Goal: Navigation & Orientation: Find specific page/section

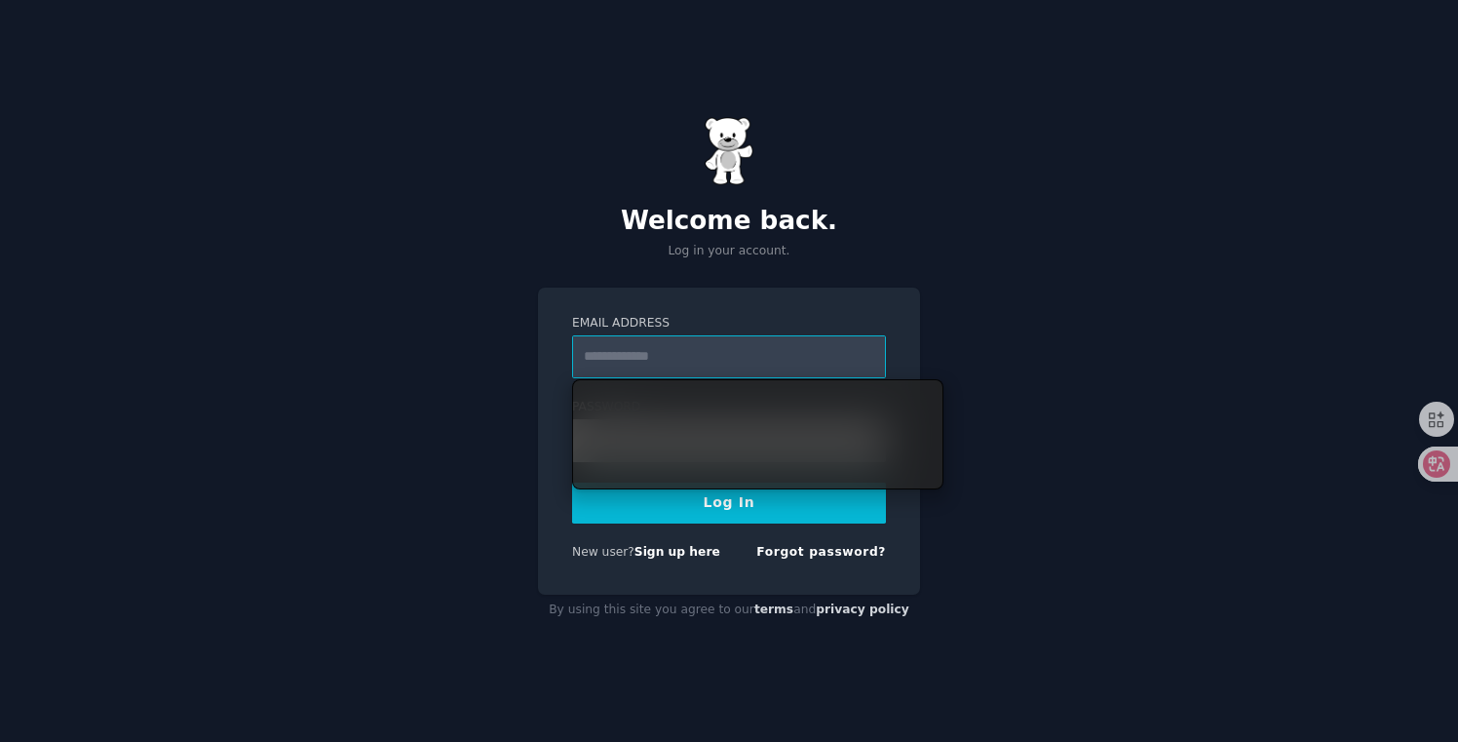
type input "**********"
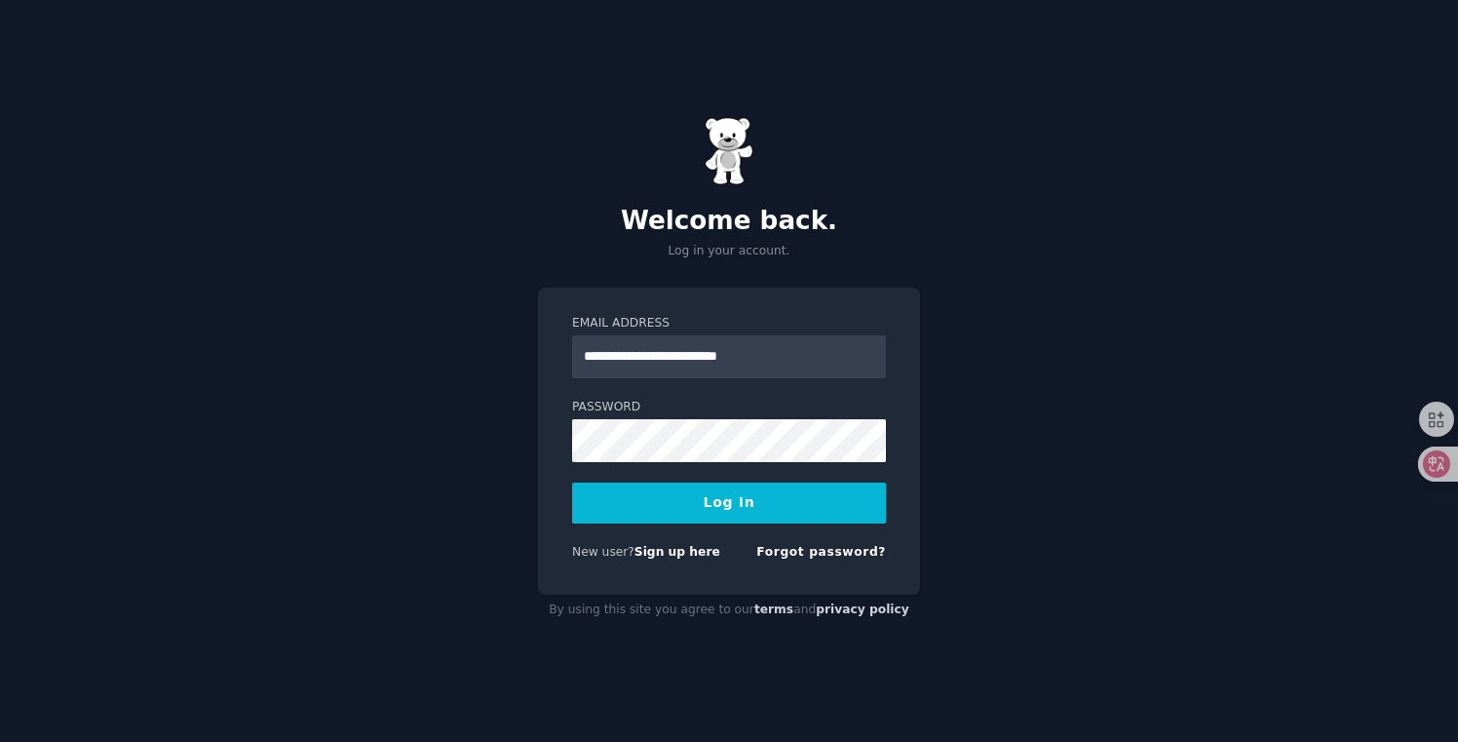
click at [658, 510] on button "Log In" at bounding box center [729, 502] width 314 height 41
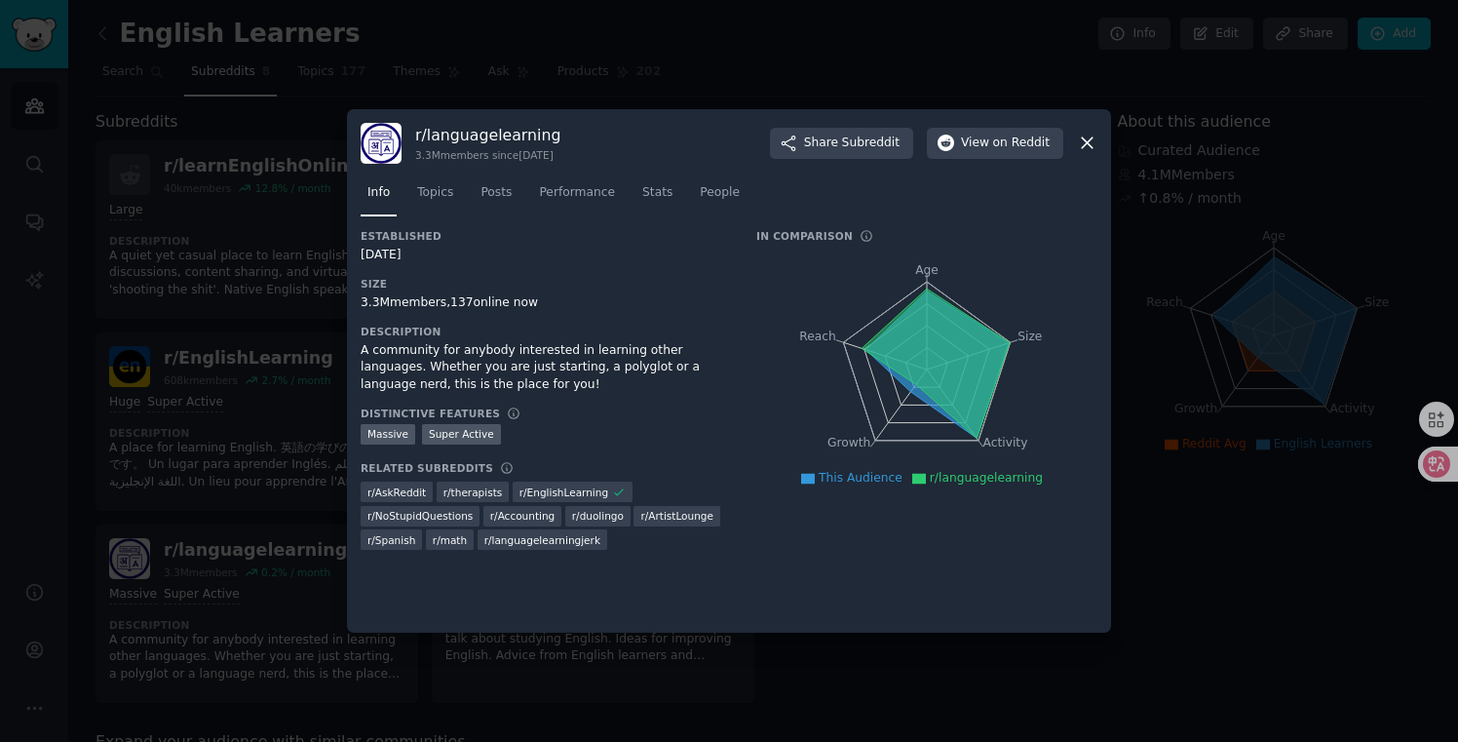
click at [1086, 142] on icon at bounding box center [1087, 143] width 11 height 11
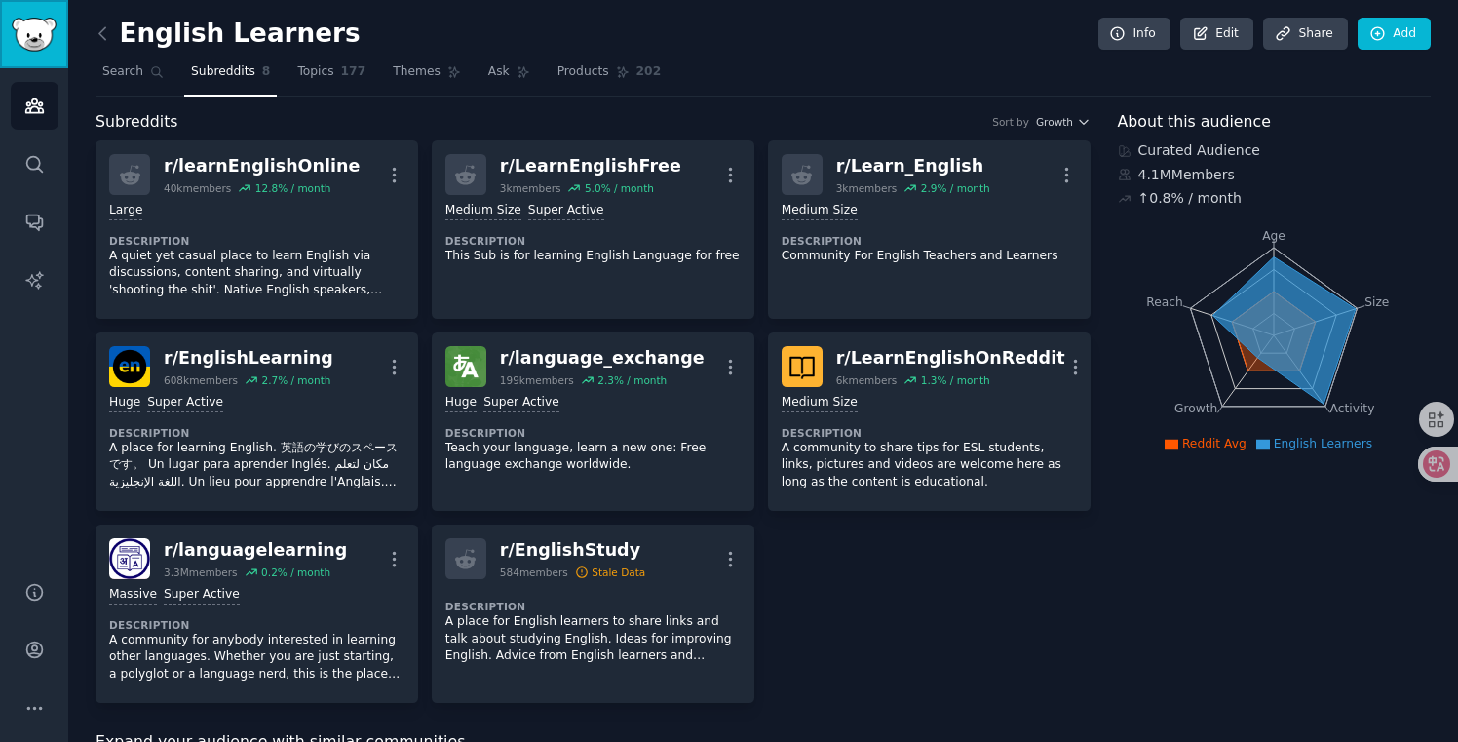
click at [43, 41] on img "Sidebar" at bounding box center [34, 35] width 45 height 34
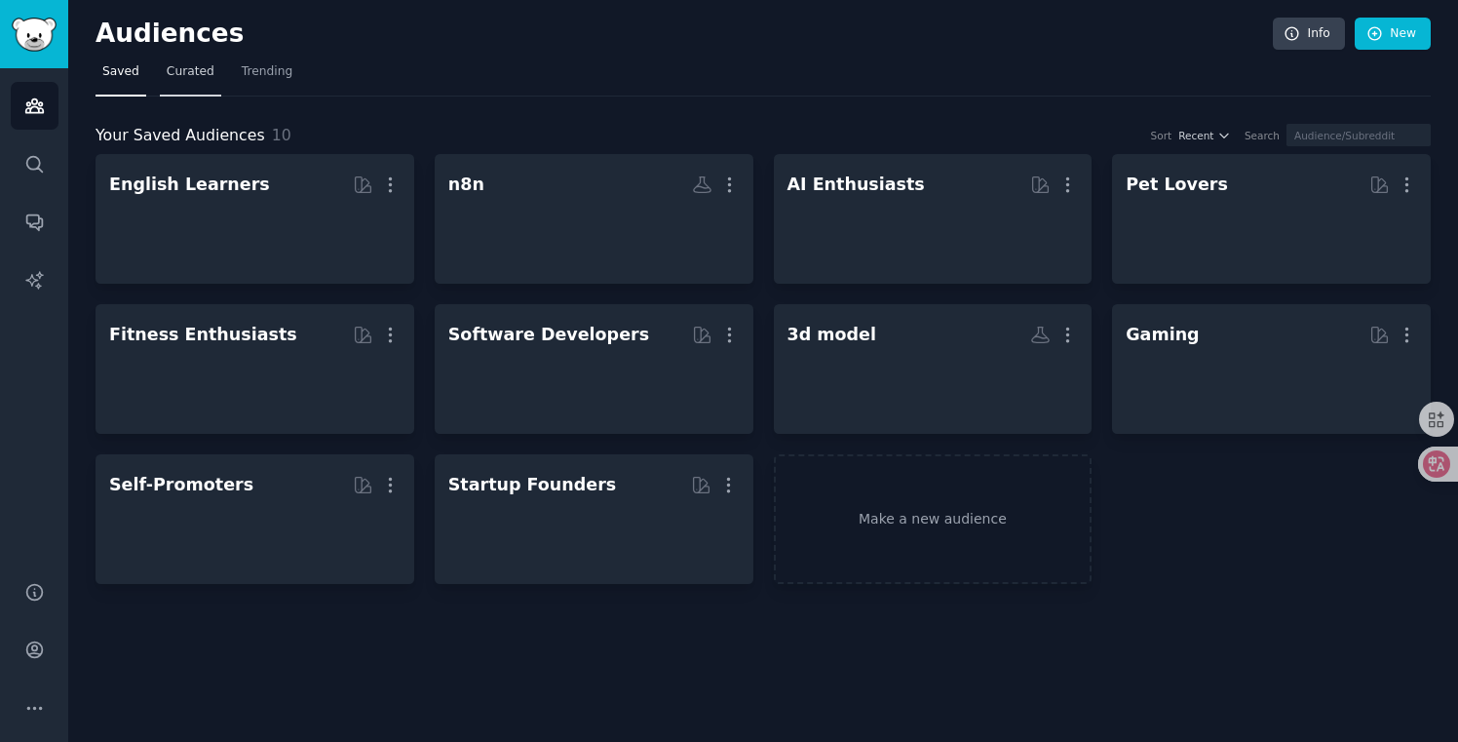
click at [176, 67] on span "Curated" at bounding box center [191, 72] width 48 height 18
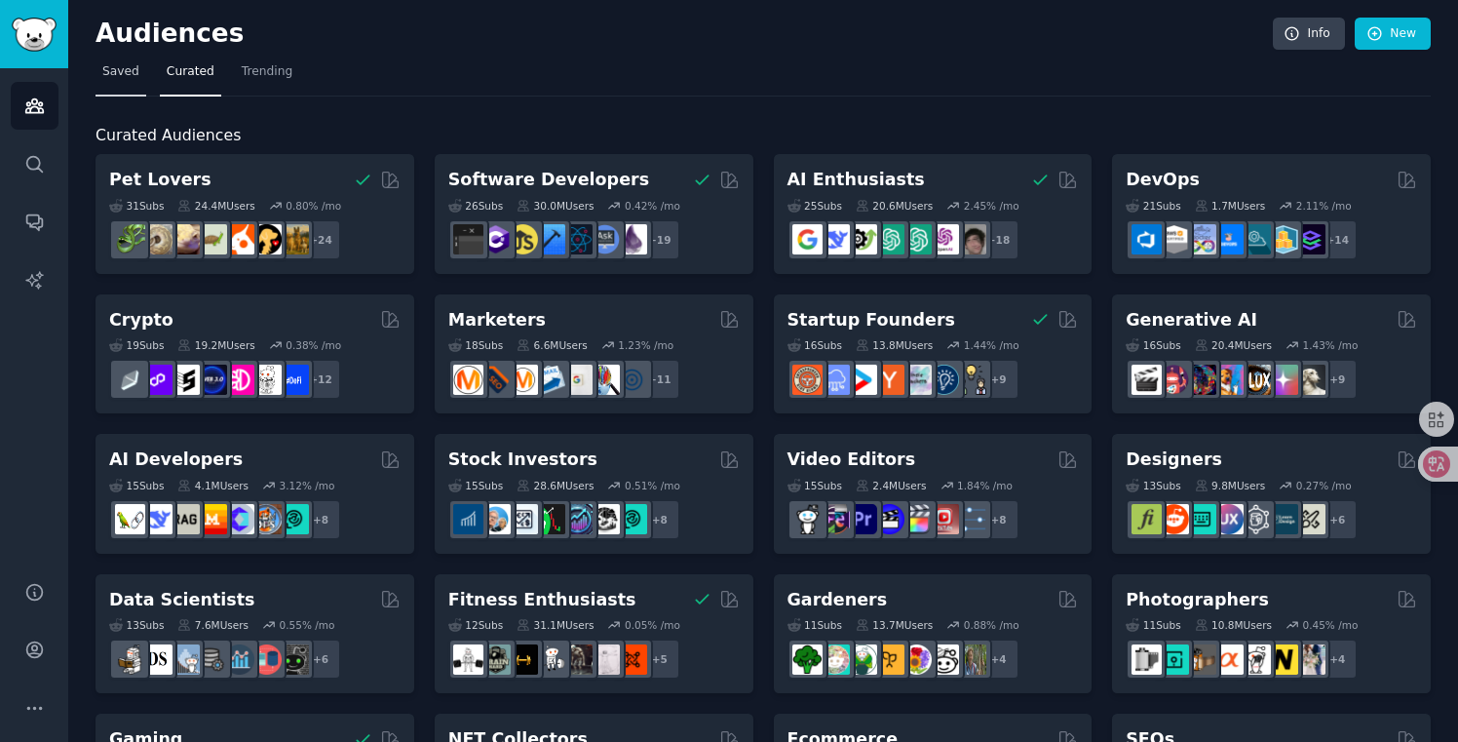
click at [116, 77] on span "Saved" at bounding box center [120, 72] width 37 height 18
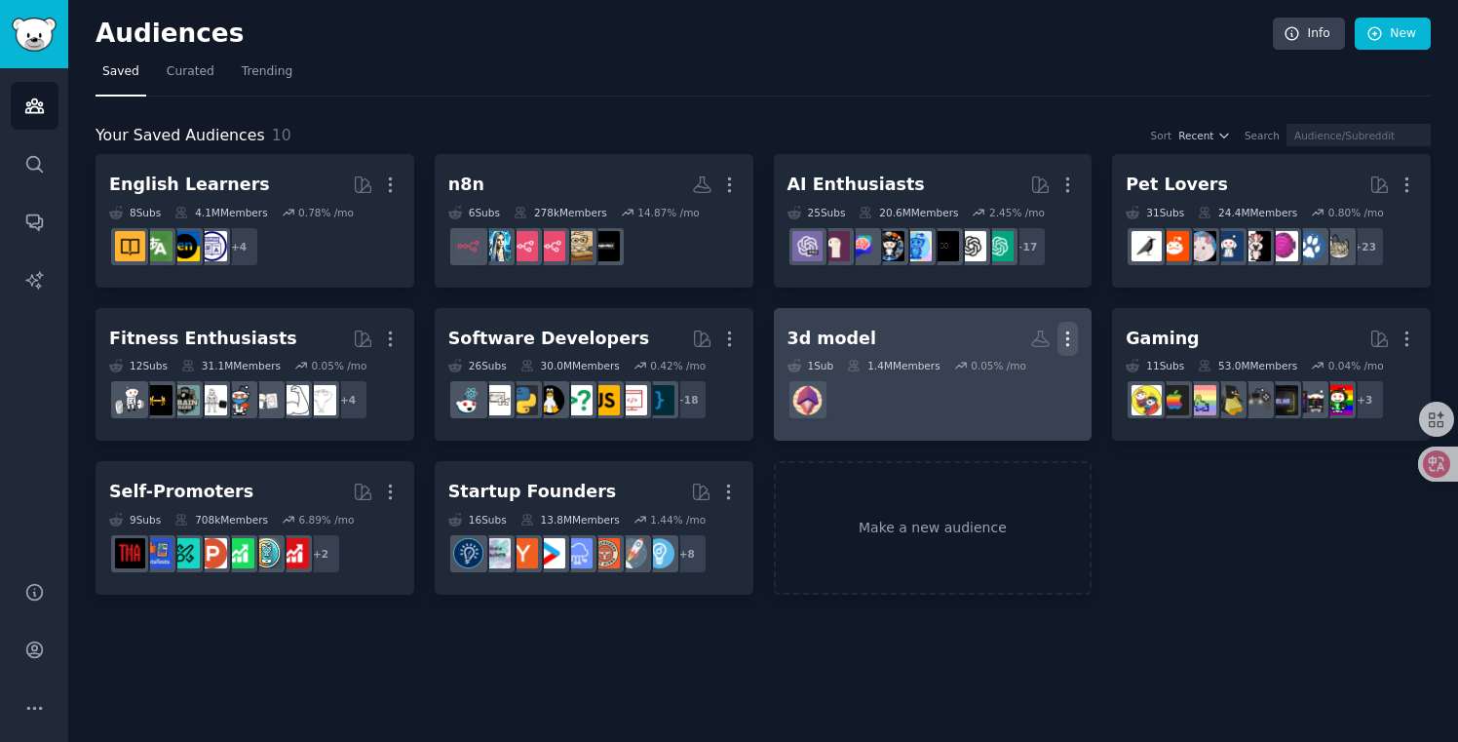
click at [1067, 338] on icon "button" at bounding box center [1068, 338] width 2 height 14
click at [1032, 375] on p "Delete" at bounding box center [1014, 379] width 45 height 20
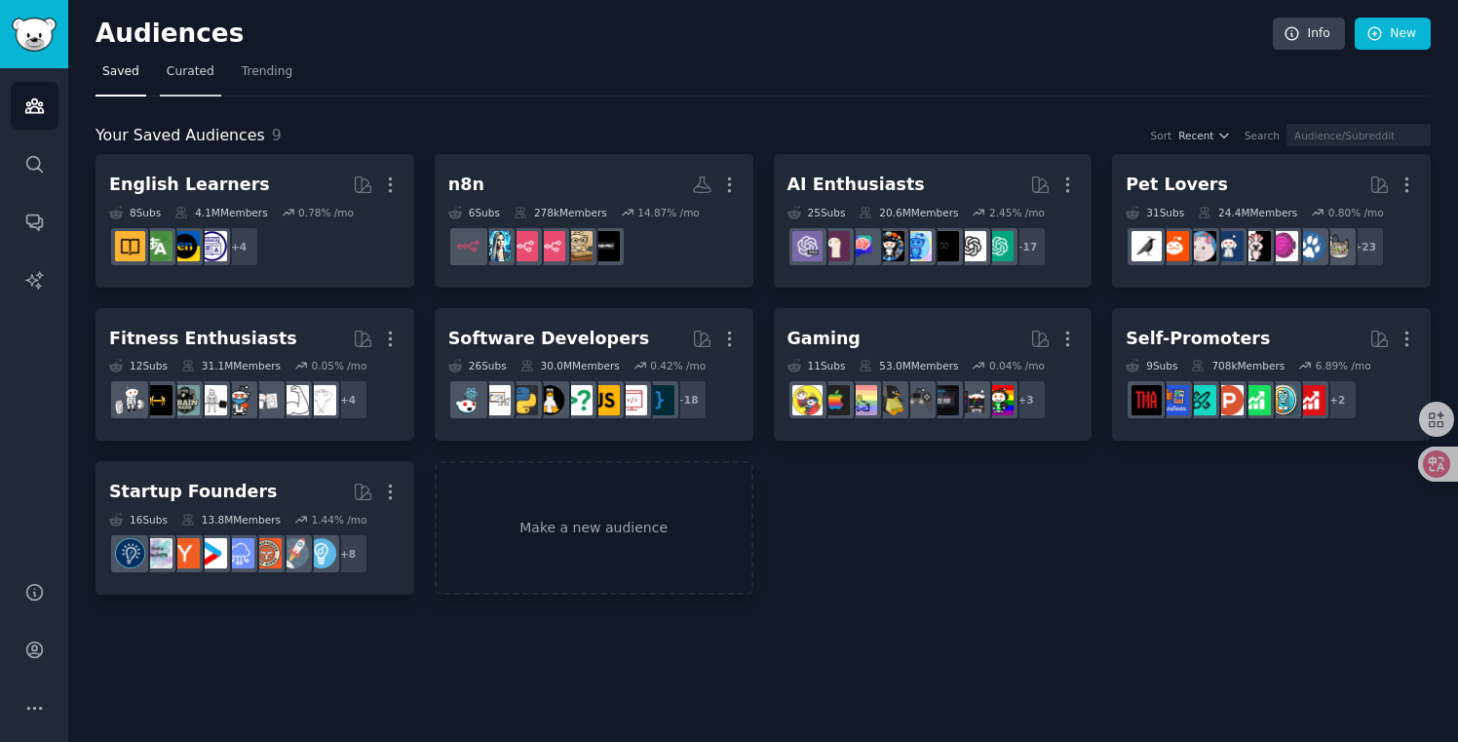
click at [202, 78] on span "Curated" at bounding box center [191, 72] width 48 height 18
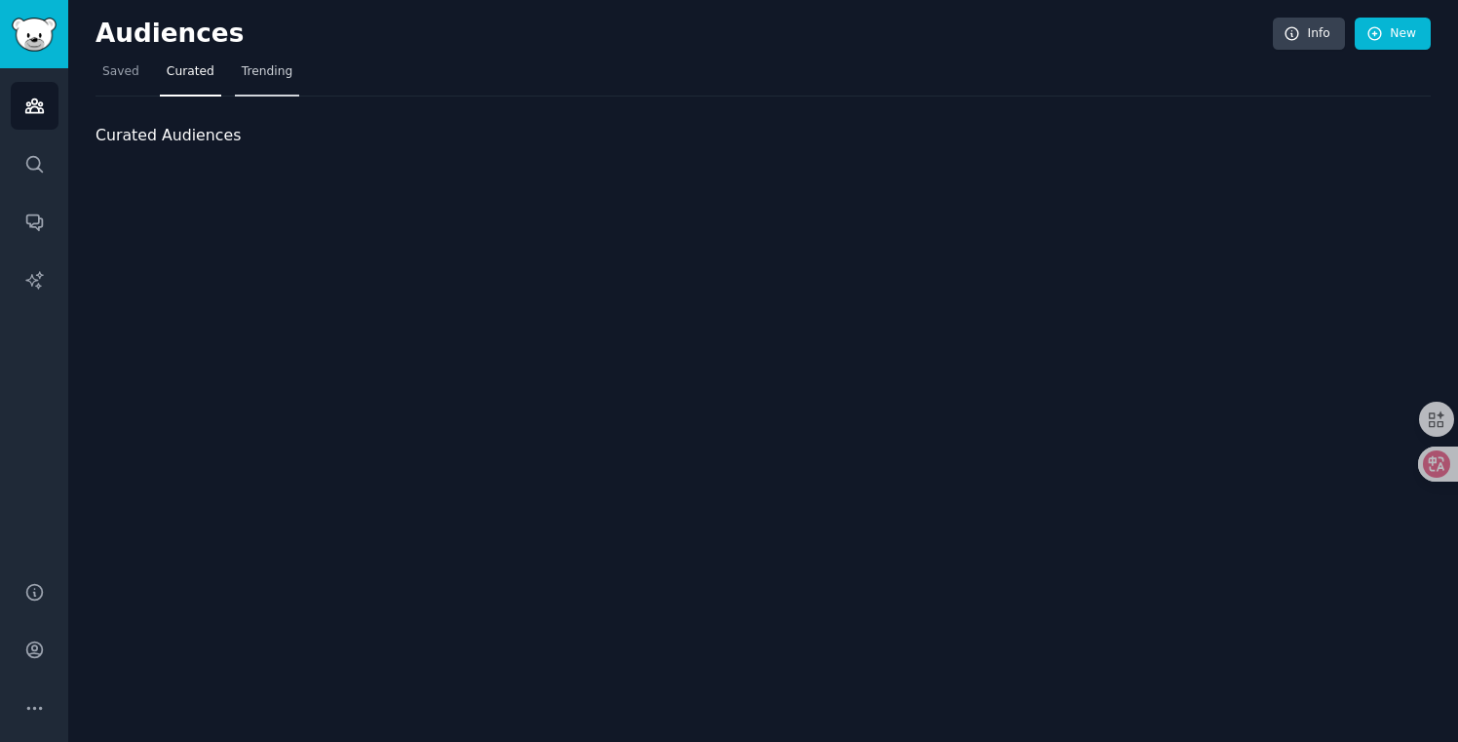
click at [263, 74] on span "Trending" at bounding box center [267, 72] width 51 height 18
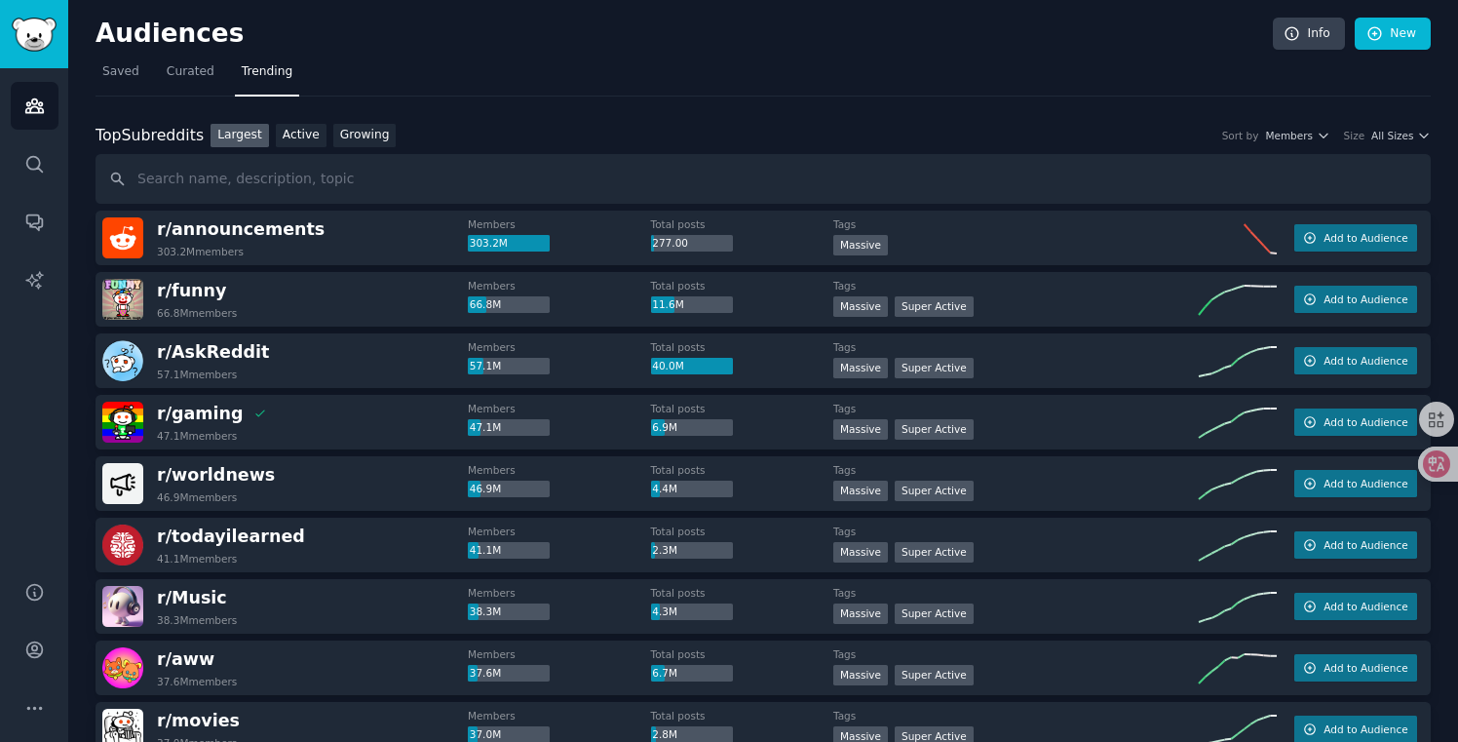
click at [289, 176] on input "text" at bounding box center [763, 179] width 1335 height 50
type input "business"
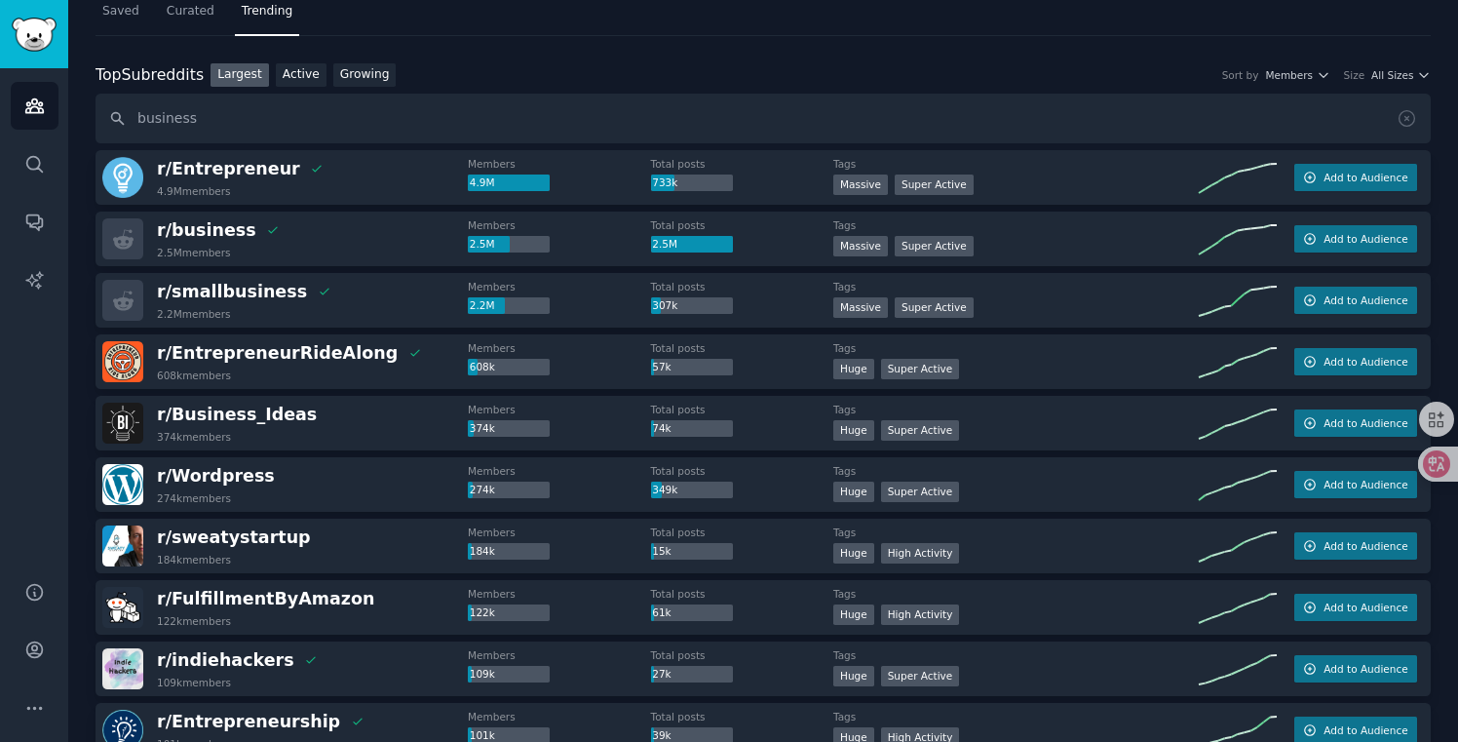
scroll to position [63, 0]
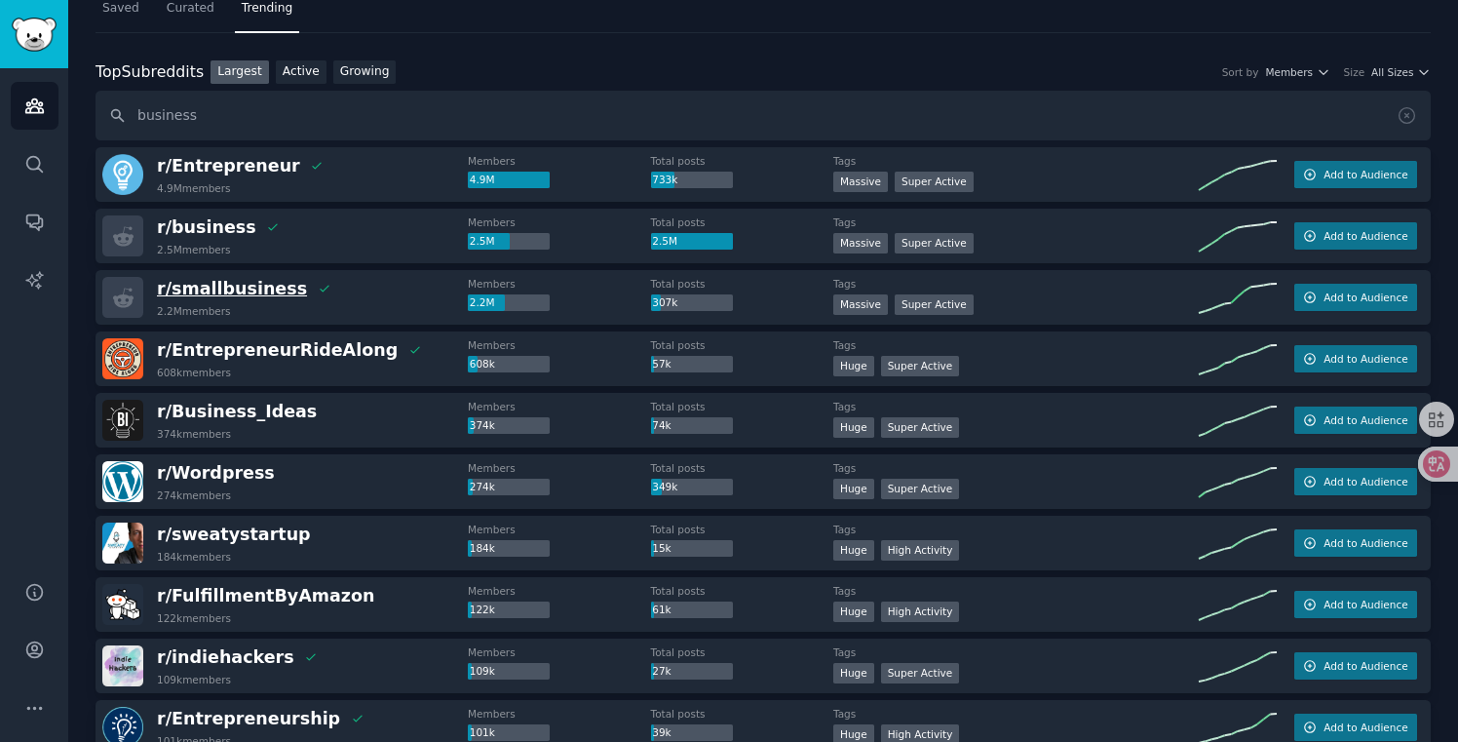
click at [210, 281] on span "r/ smallbusiness" at bounding box center [232, 288] width 150 height 19
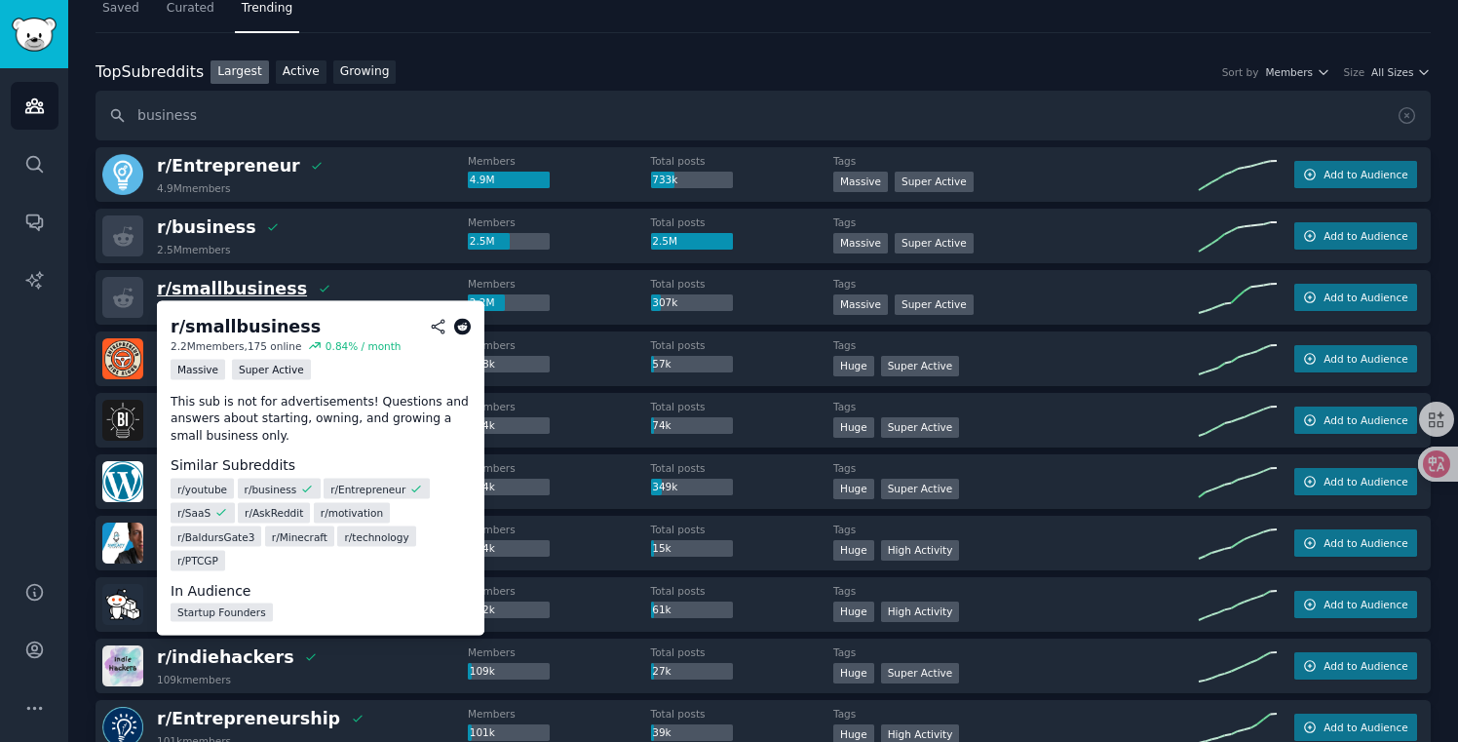
click at [210, 281] on span "r/ smallbusiness" at bounding box center [232, 288] width 150 height 19
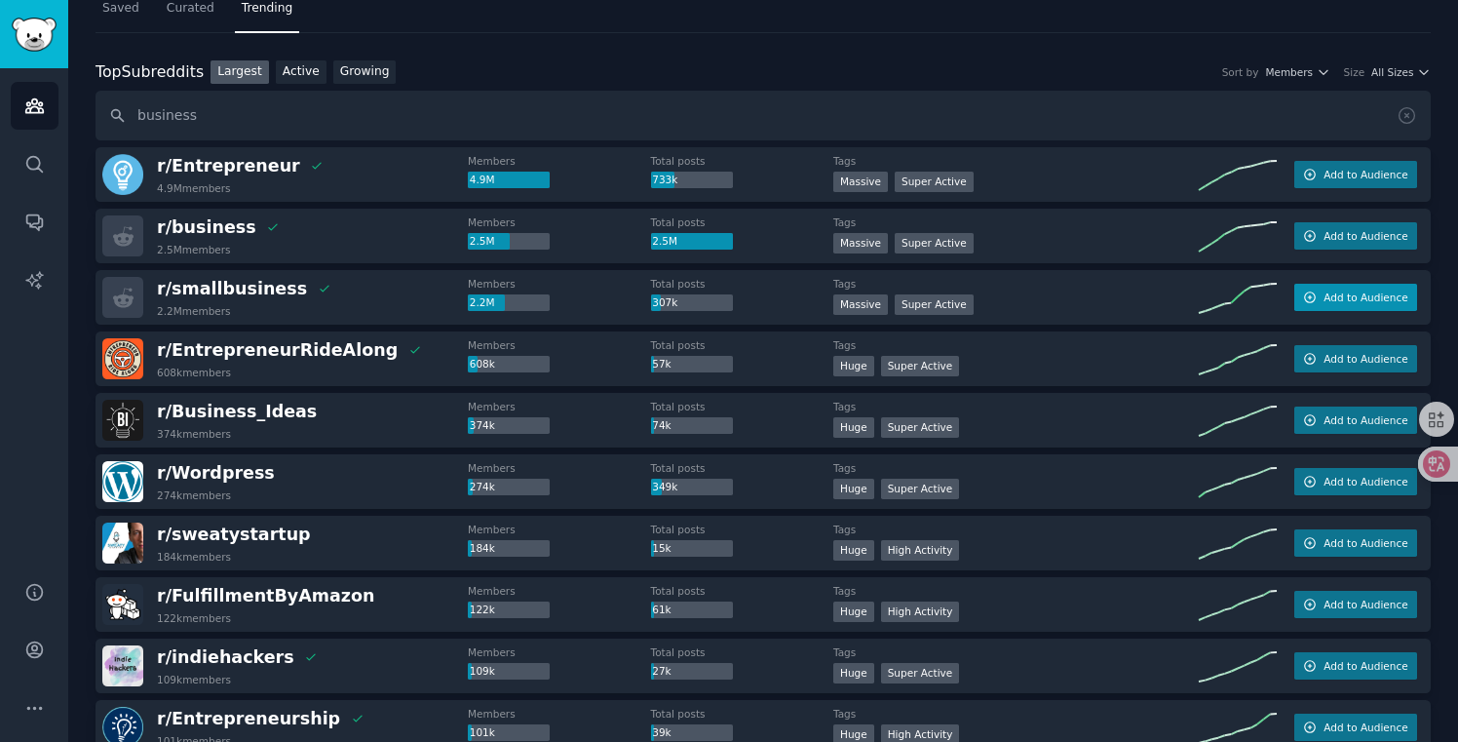
click at [1326, 292] on span "Add to Audience" at bounding box center [1365, 297] width 84 height 14
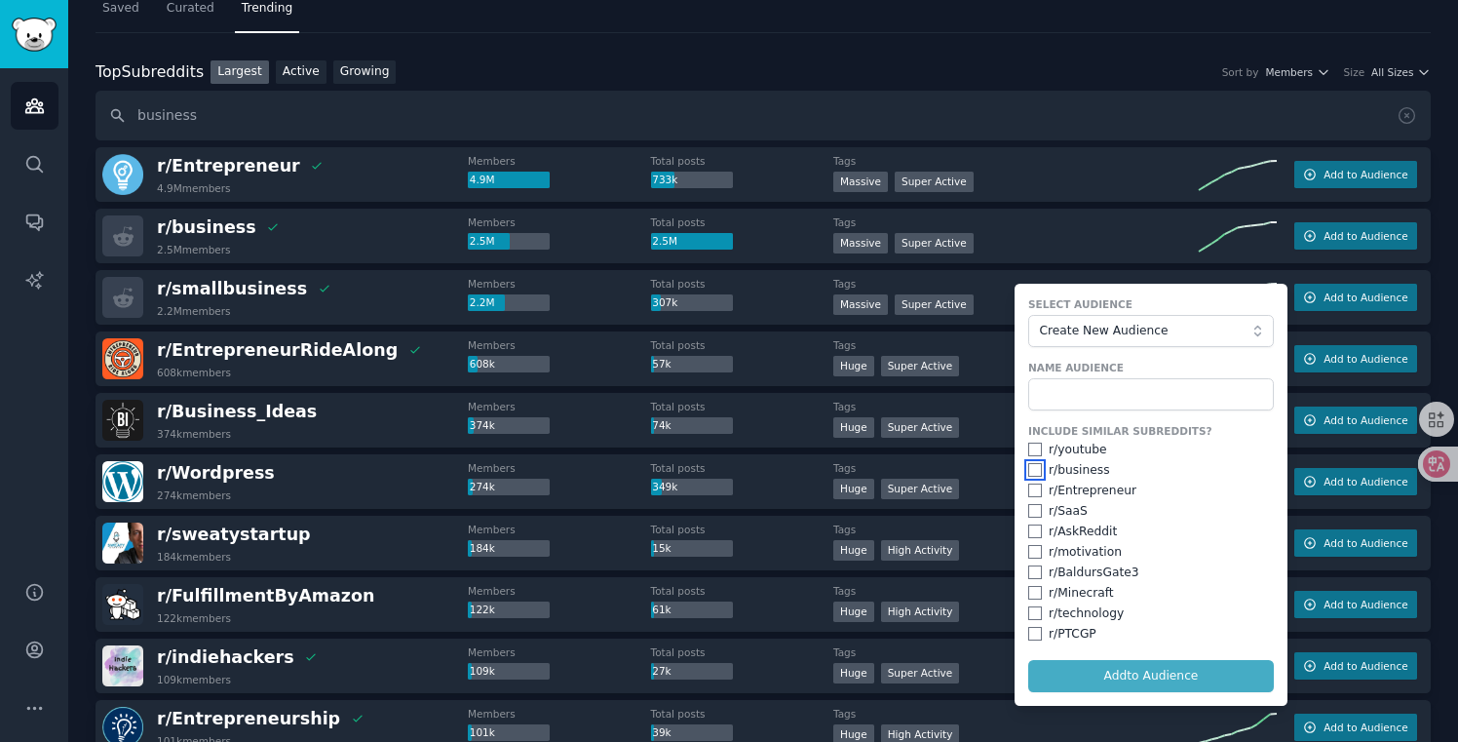
click at [1031, 467] on input "checkbox" at bounding box center [1035, 470] width 14 height 14
checkbox input "false"
click at [921, 70] on div "Top Subreddits Top Subreddits Largest Active Growing Sort by Members Size All S…" at bounding box center [763, 72] width 1335 height 24
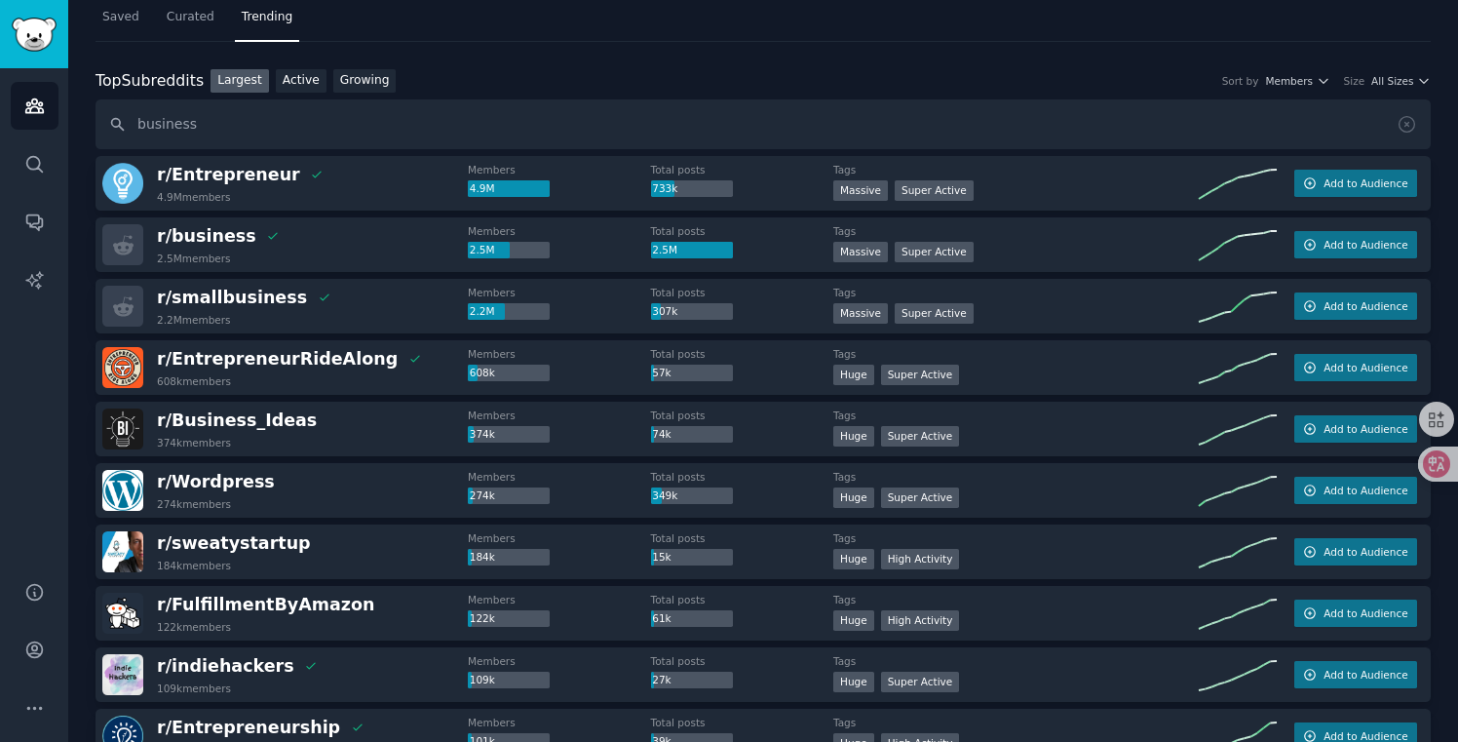
scroll to position [0, 0]
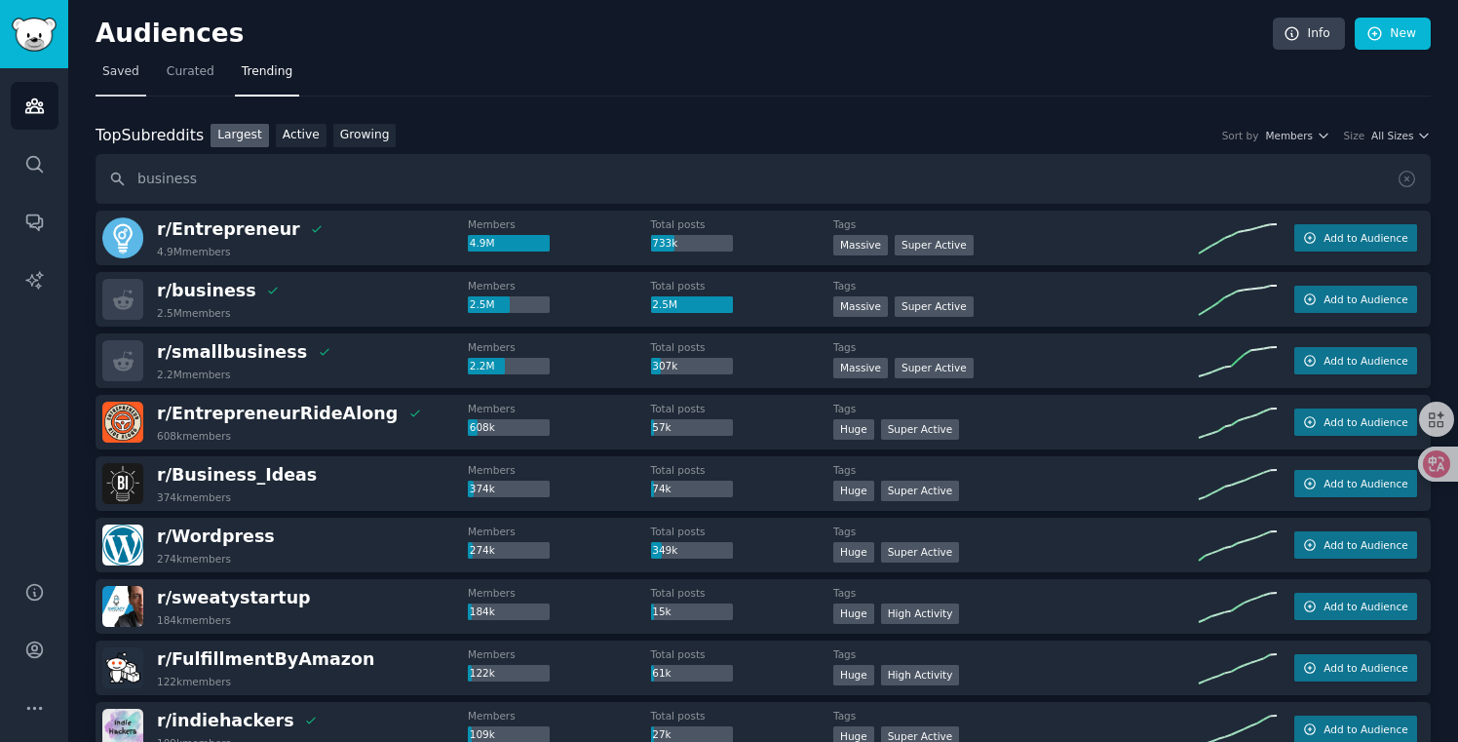
click at [127, 82] on link "Saved" at bounding box center [121, 77] width 51 height 40
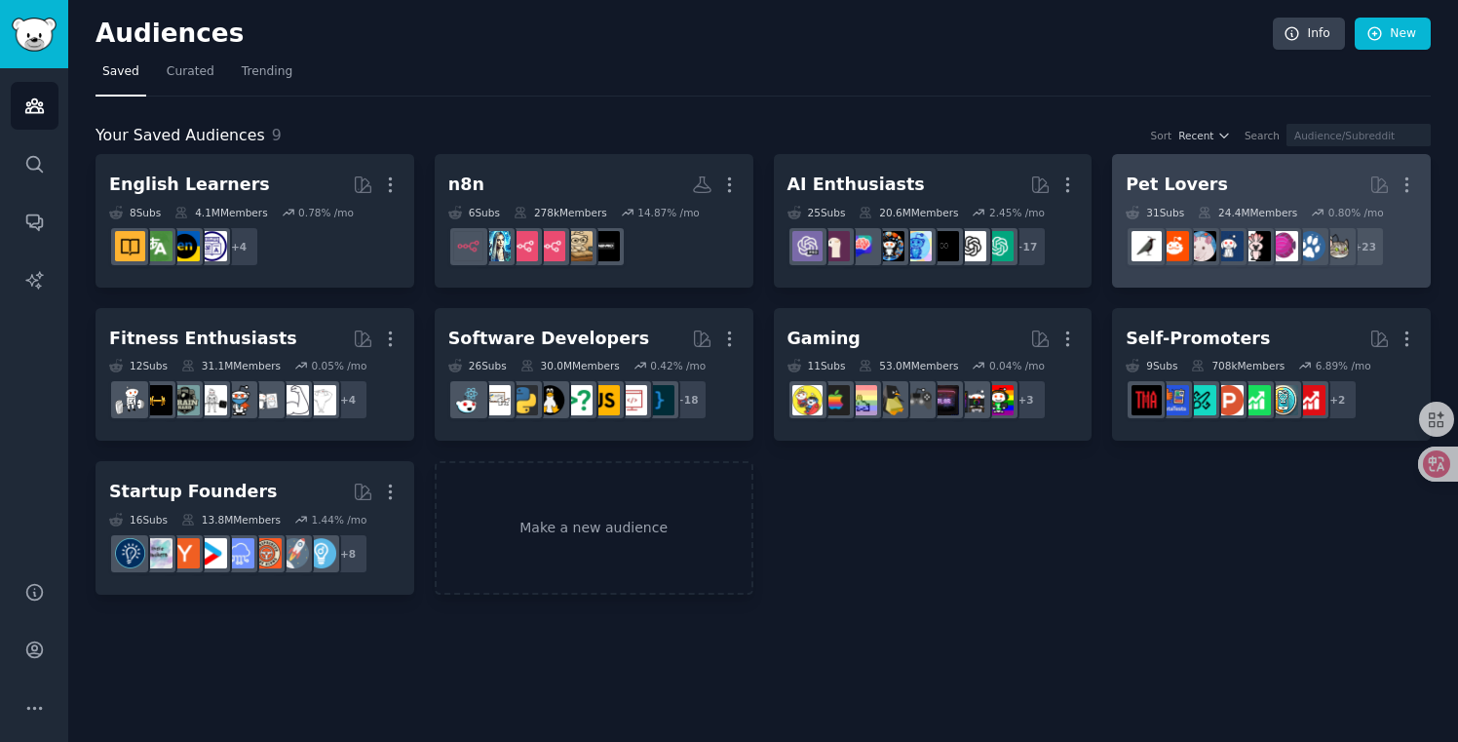
click at [1239, 179] on h2 "Pet Lovers More" at bounding box center [1271, 185] width 291 height 34
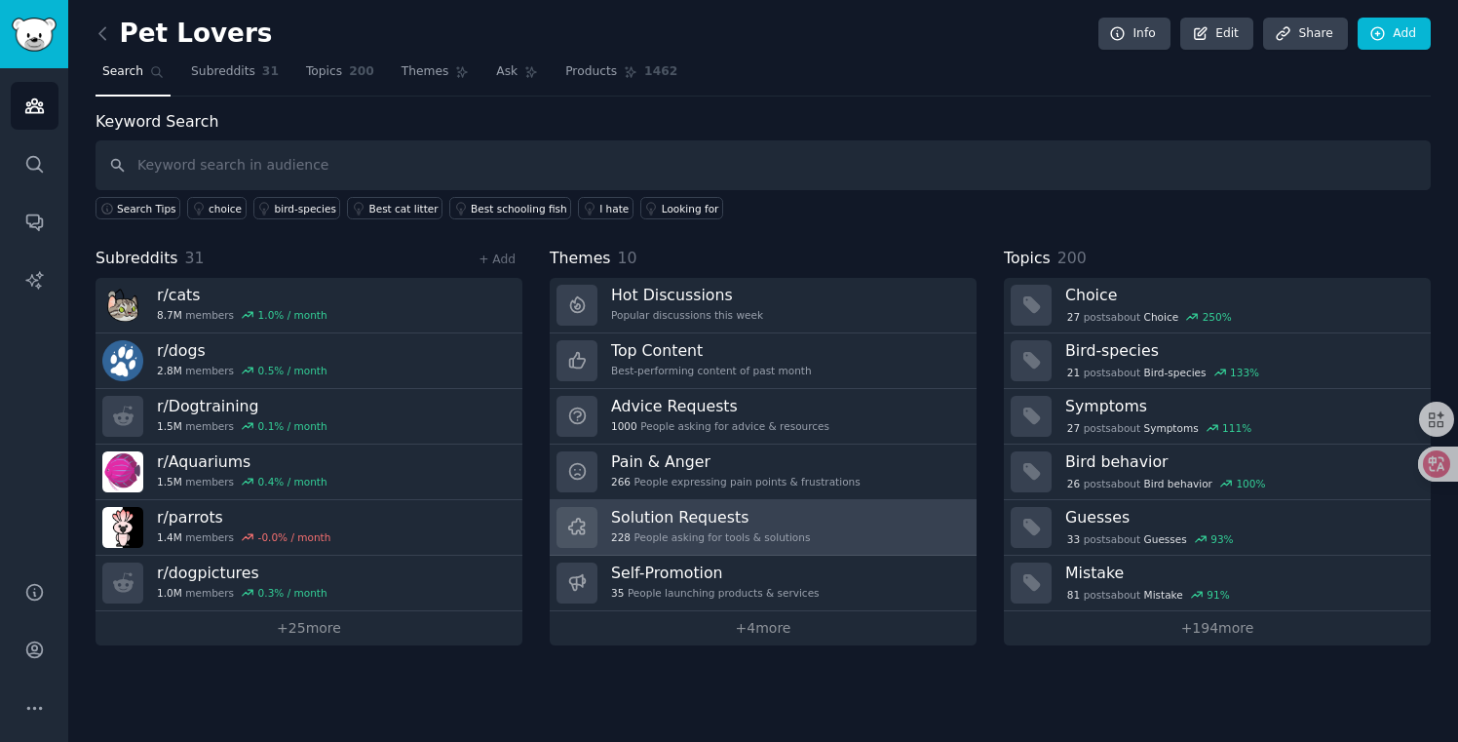
click at [722, 534] on div "228 People asking for tools & solutions" at bounding box center [710, 537] width 199 height 14
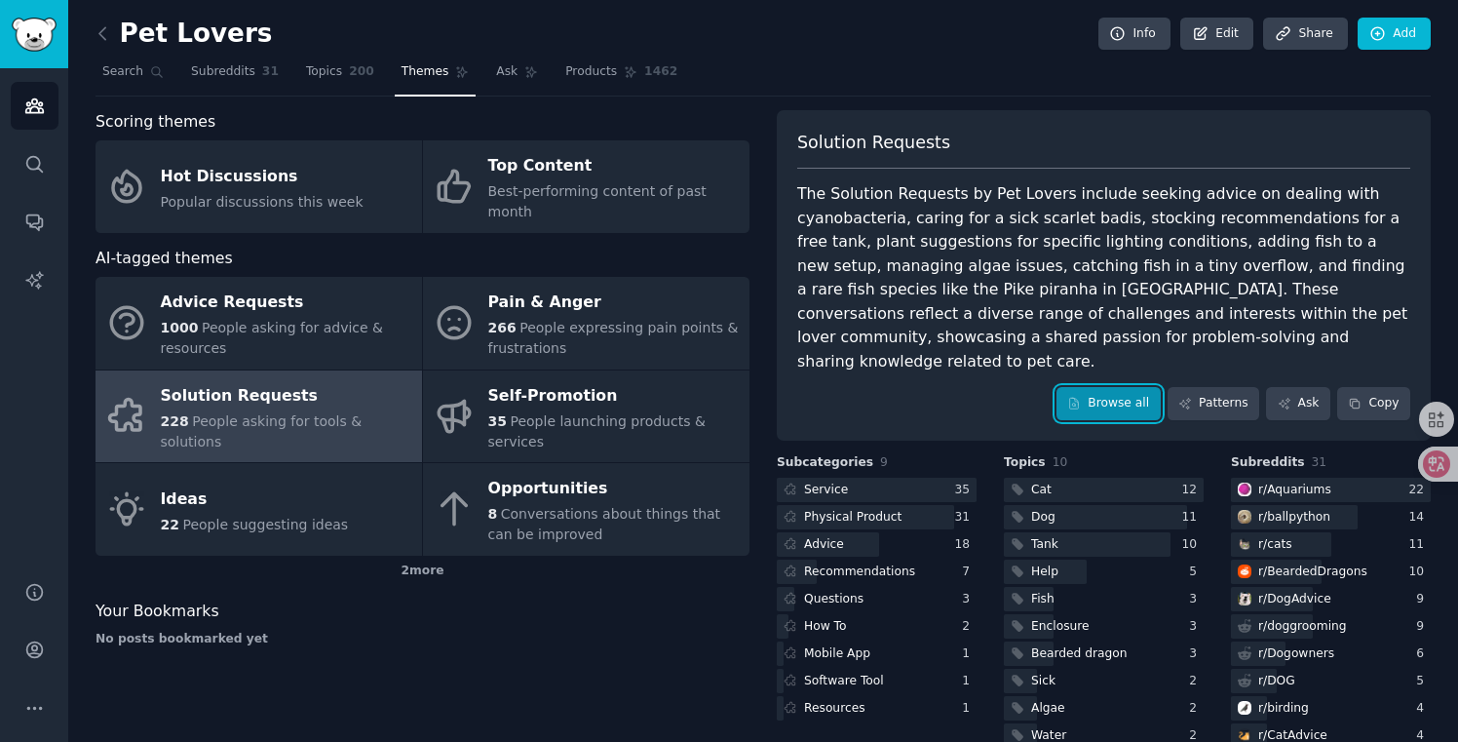
click at [1109, 387] on link "Browse all" at bounding box center [1108, 403] width 104 height 33
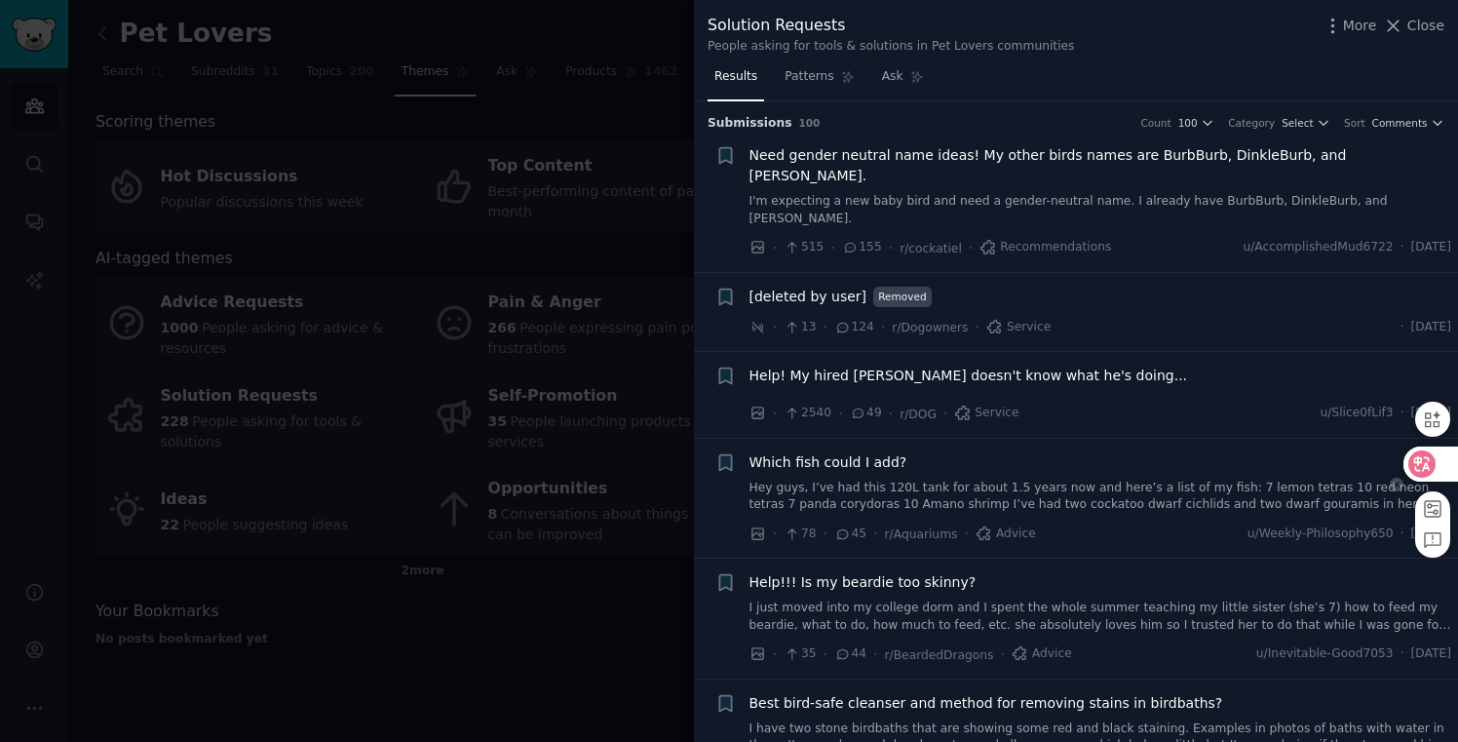
click at [1408, 457] on div at bounding box center [1429, 463] width 53 height 35
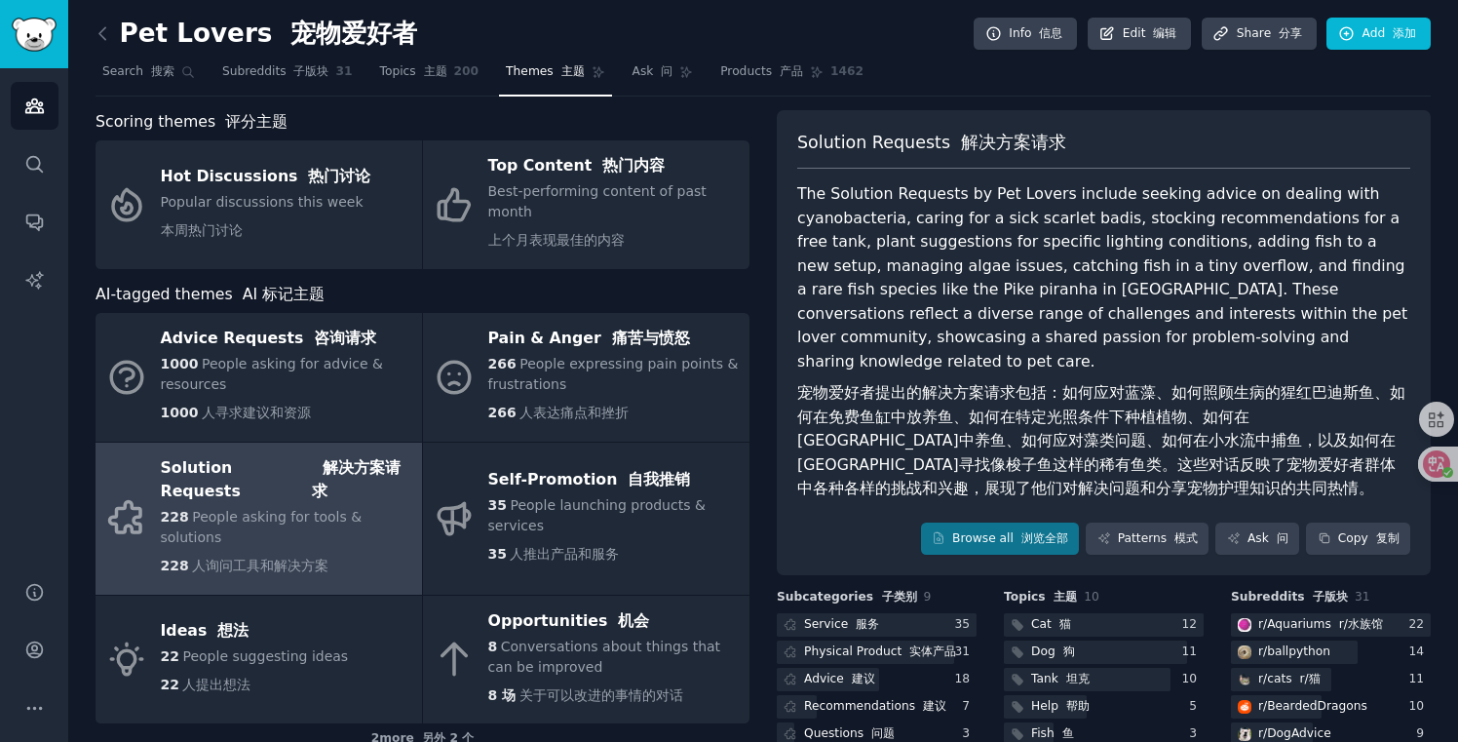
click at [989, 383] on font "宠物爱好者提出的解决方案请求包括：如何应对蓝藻、如何照顾生病的猩红巴迪斯鱼、如何在免费鱼缸中放养鱼、如何在特定光照条件下种植植物、如何在[GEOGRAPHIC…" at bounding box center [1101, 440] width 608 height 114
click at [976, 522] on link "Browse all 浏览全部" at bounding box center [1000, 538] width 159 height 33
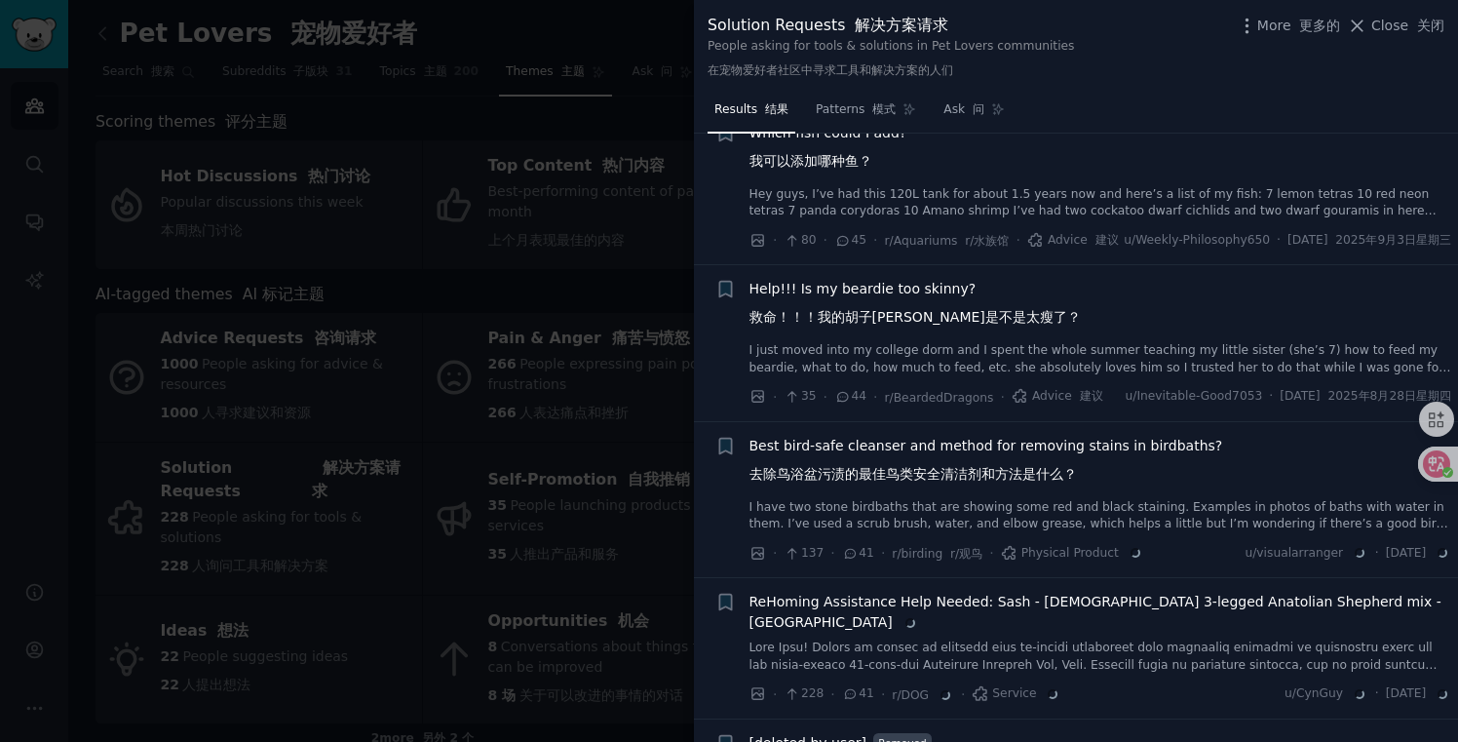
scroll to position [423, 0]
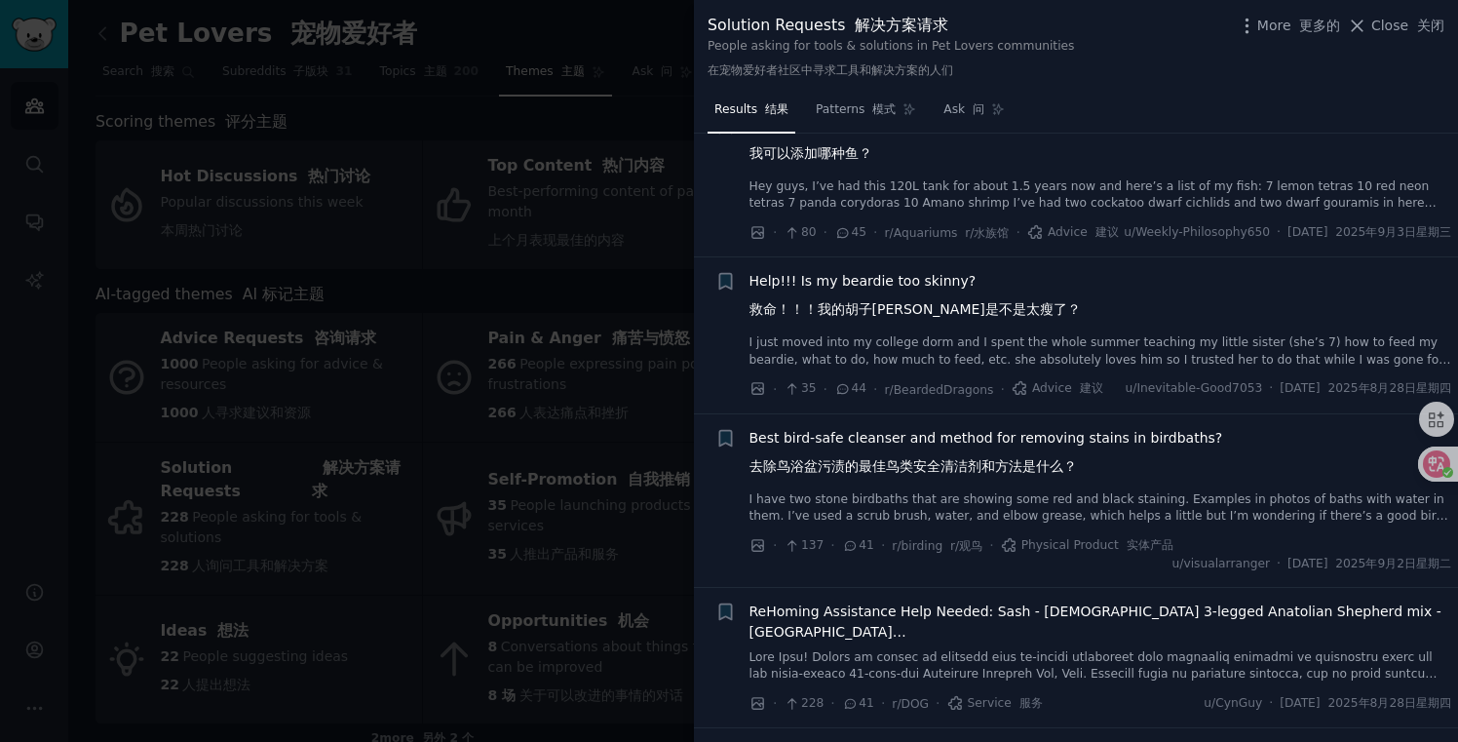
click at [539, 221] on div at bounding box center [729, 371] width 1458 height 742
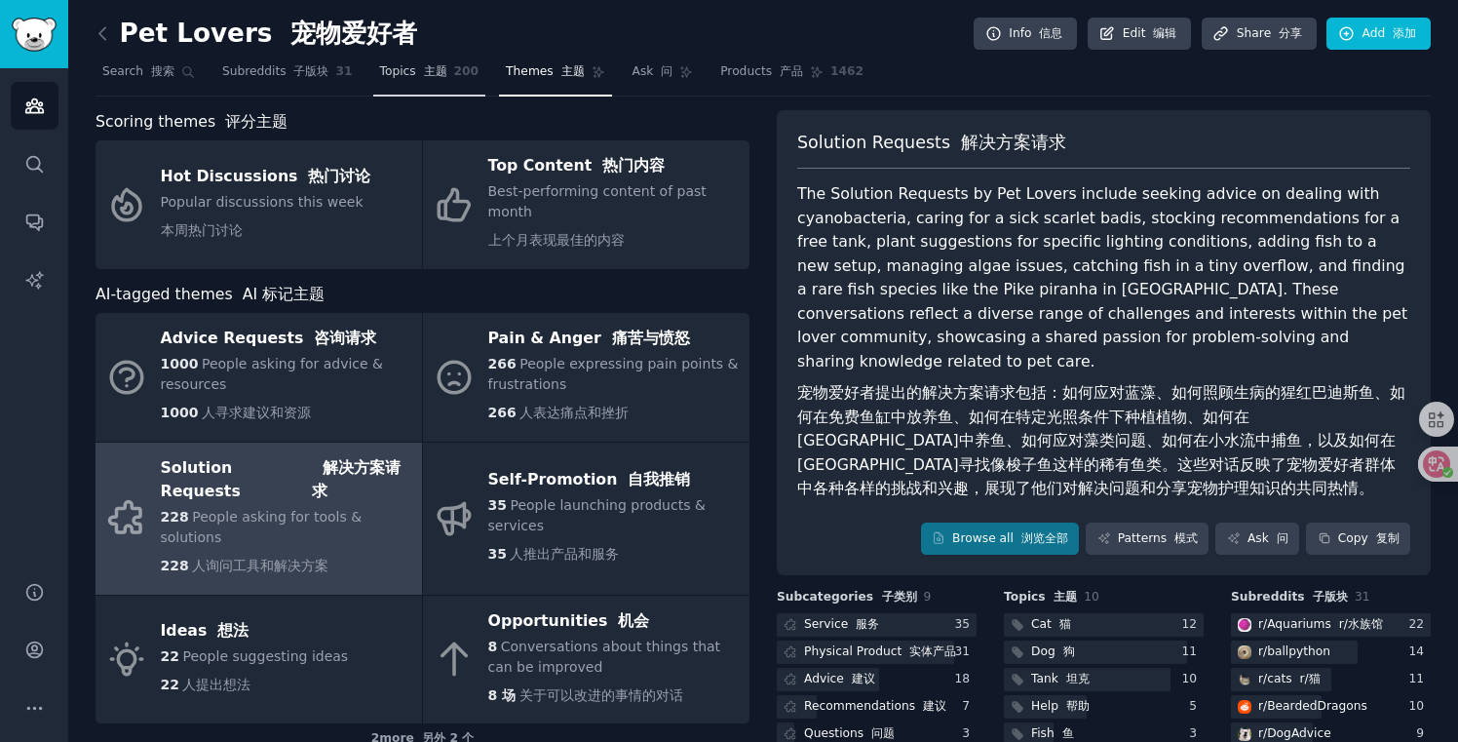
click at [399, 87] on link "Topics 主题 200" at bounding box center [429, 77] width 113 height 40
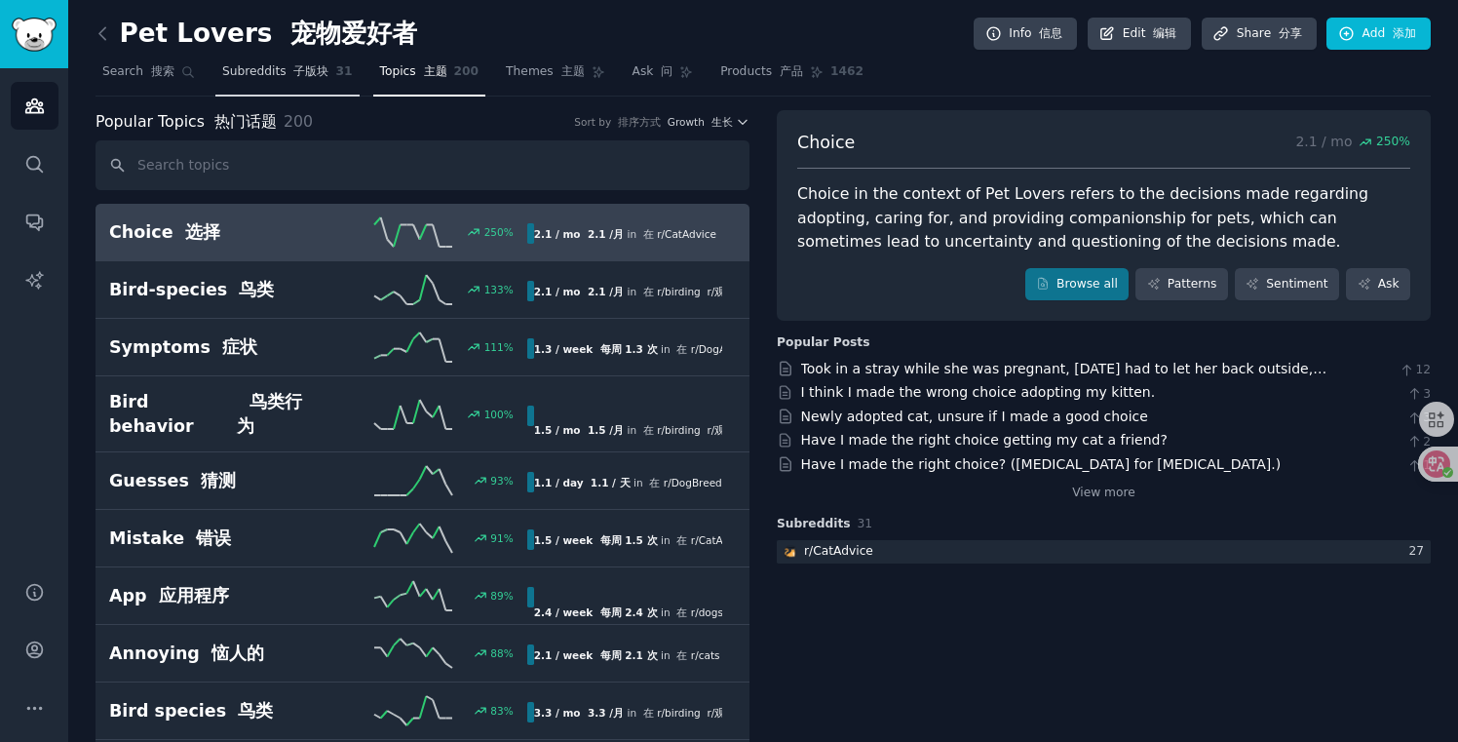
click at [313, 83] on link "Subreddits 子版块 31" at bounding box center [287, 77] width 144 height 40
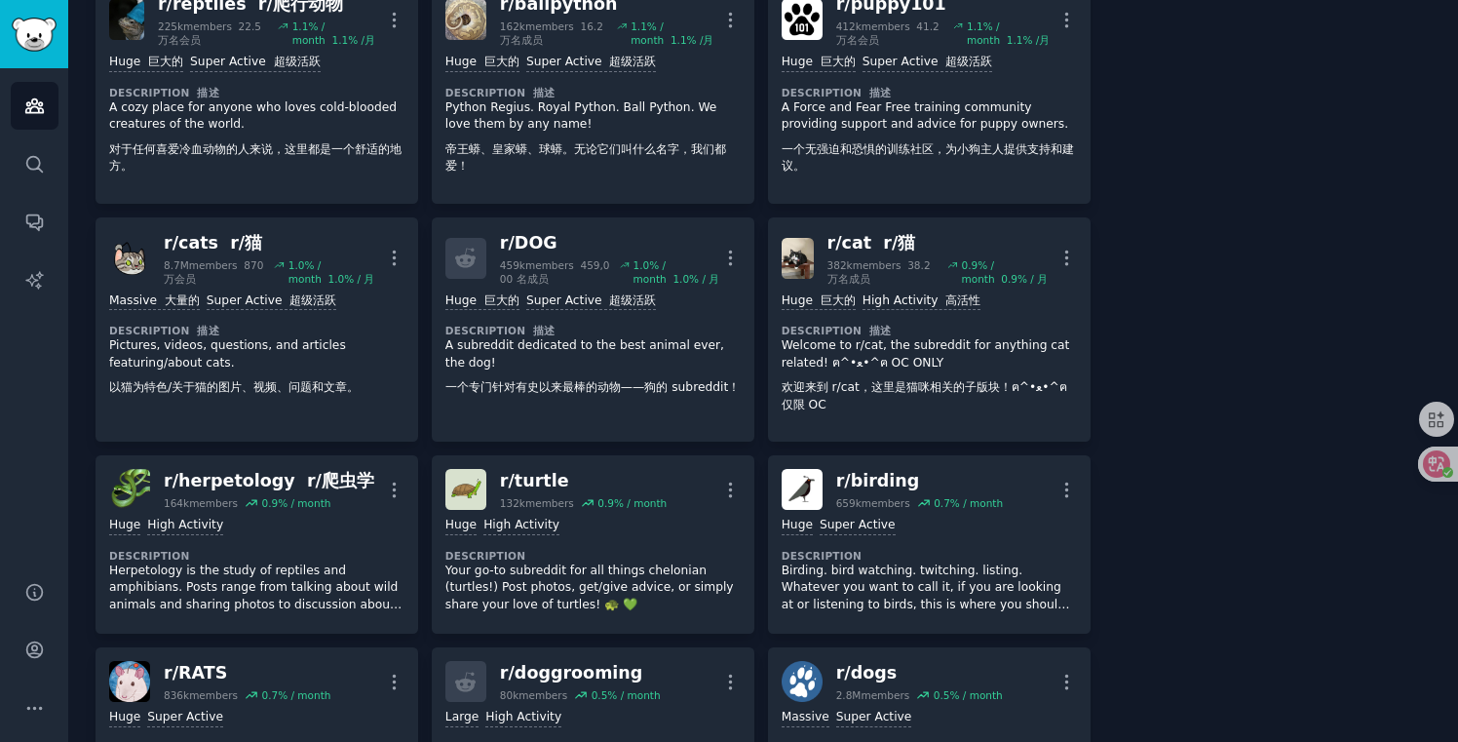
scroll to position [1014, 0]
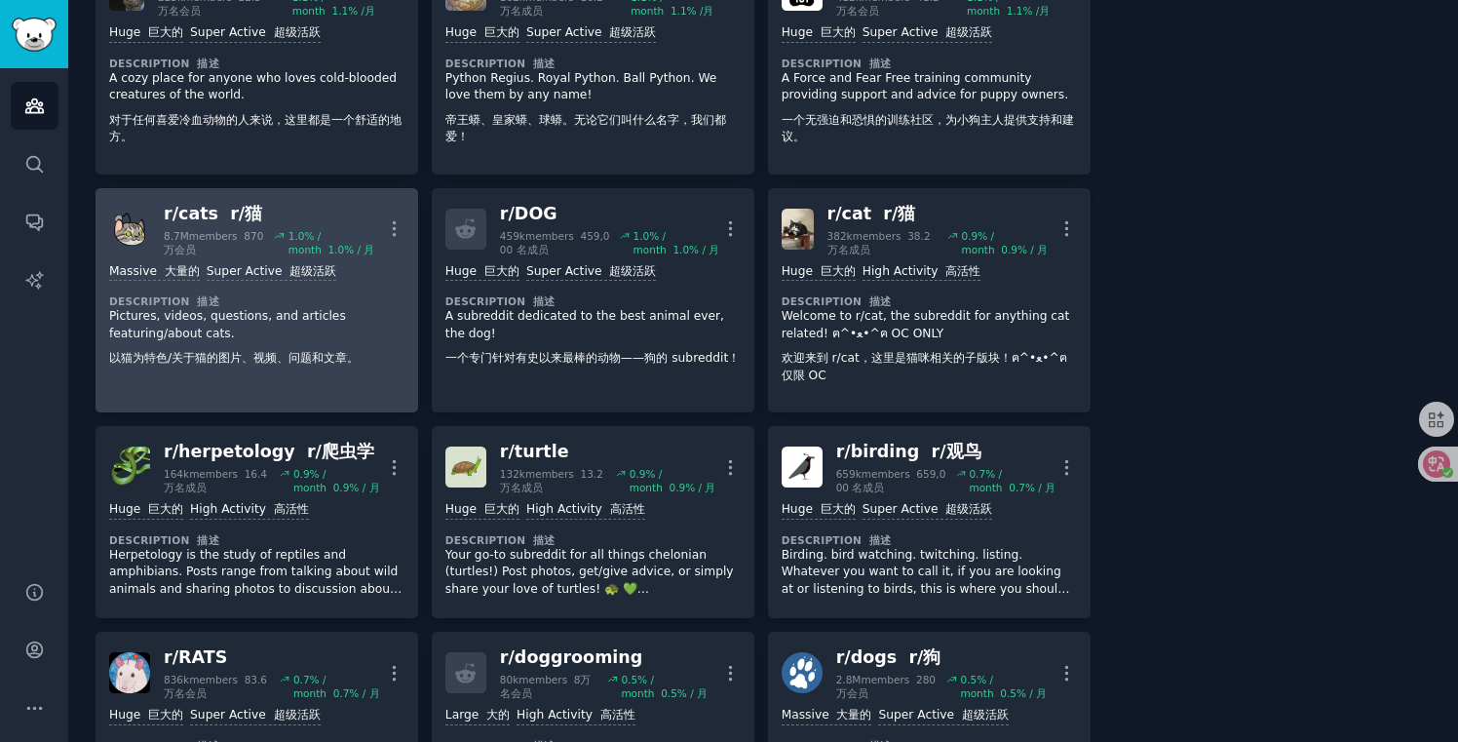
click at [284, 353] on p "Pictures, videos, questions, and articles featuring/about cats. 以猫为特色/关于猫的图片、视频…" at bounding box center [256, 341] width 295 height 67
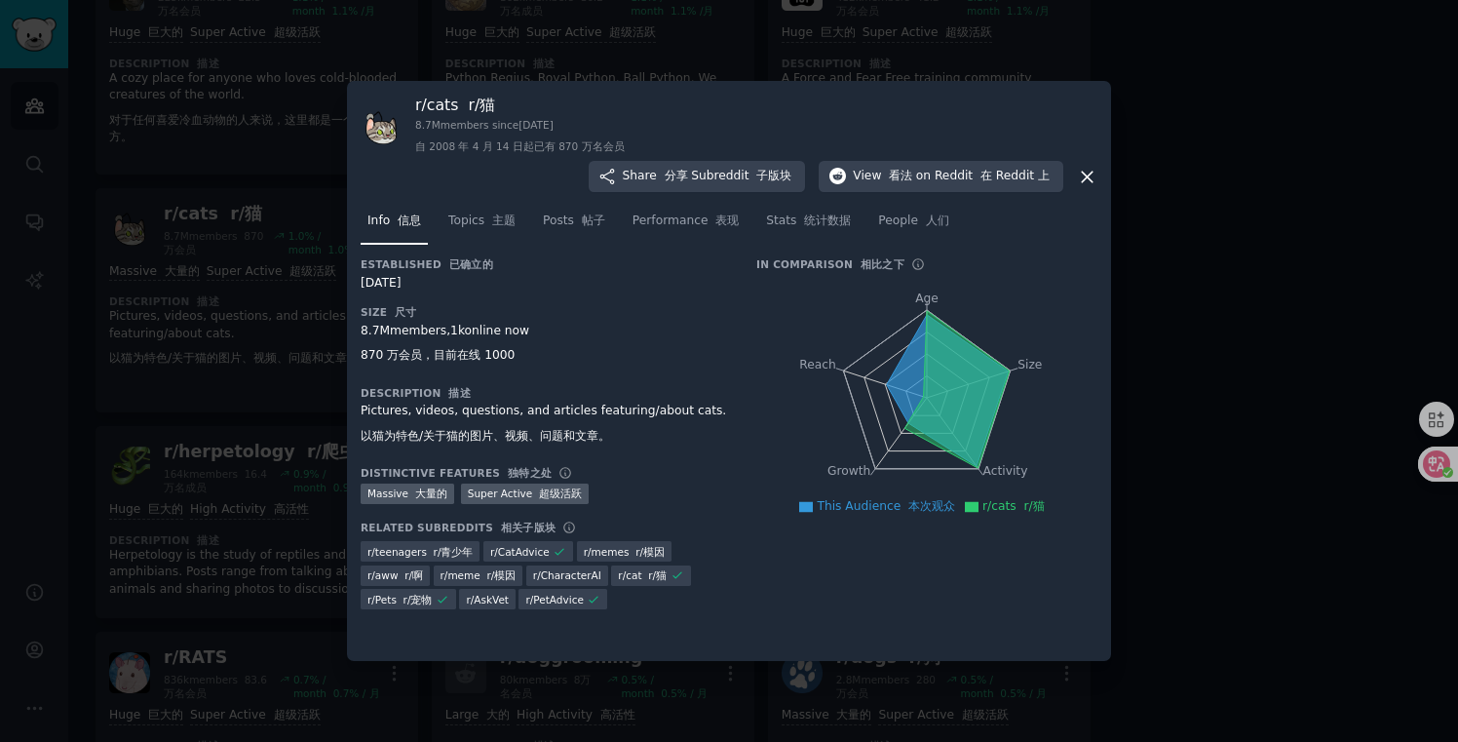
click at [223, 533] on div at bounding box center [729, 371] width 1458 height 742
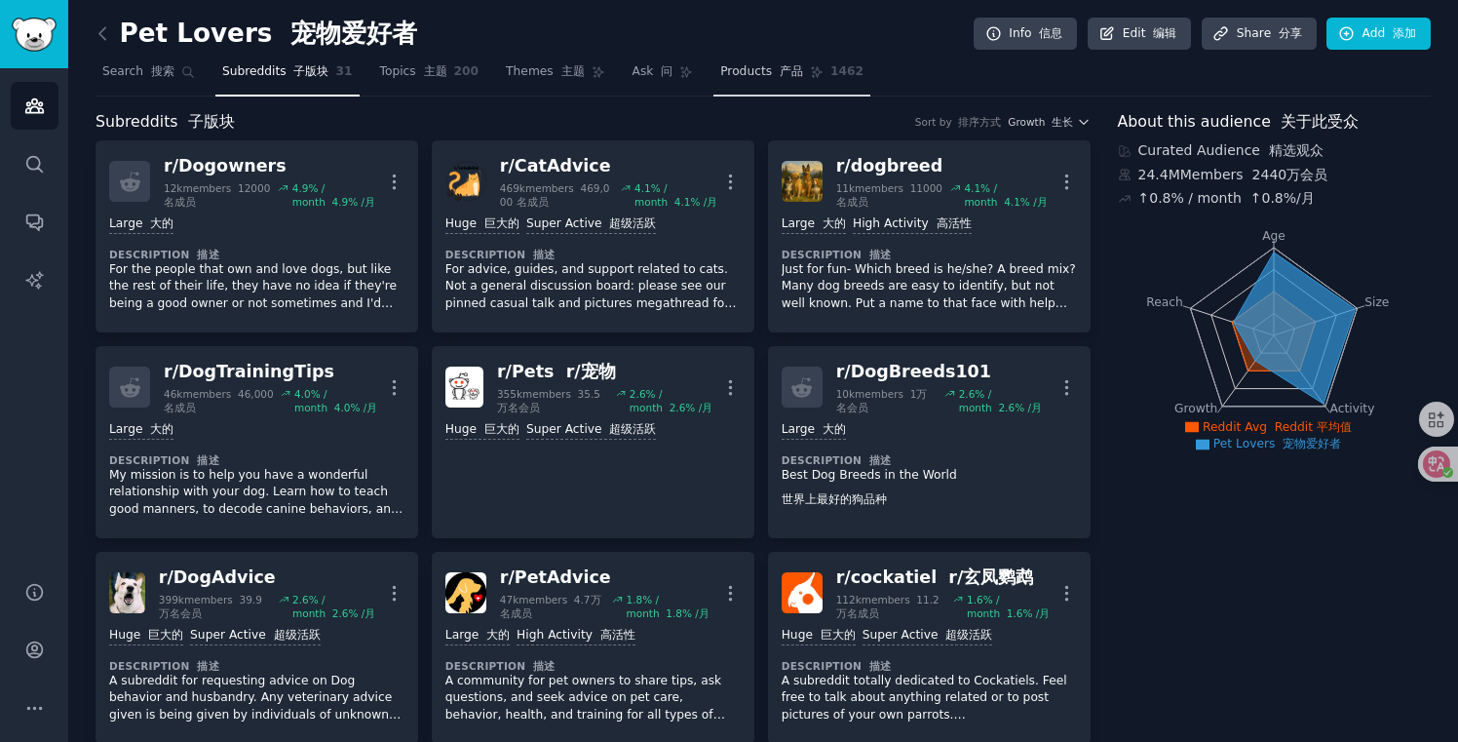
click at [780, 71] on font "产品" at bounding box center [791, 71] width 23 height 14
